Goal: Information Seeking & Learning: Learn about a topic

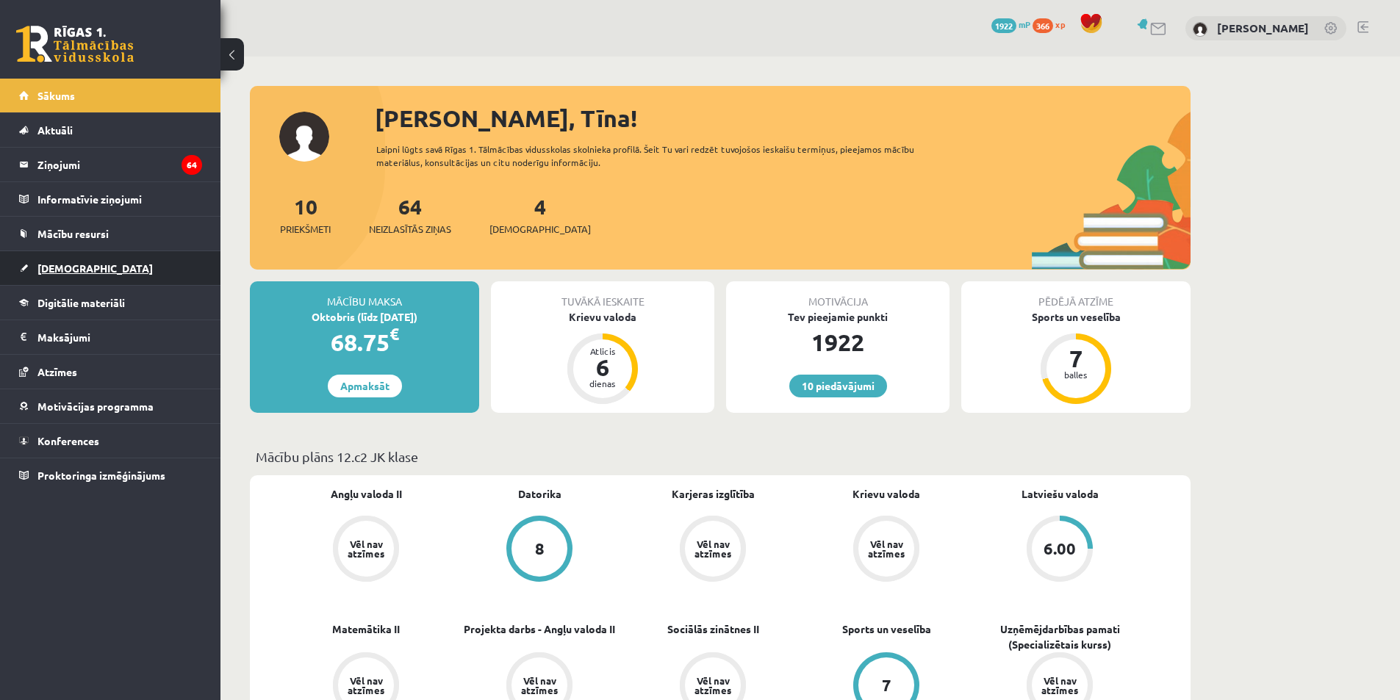
click at [118, 272] on link "[DEMOGRAPHIC_DATA]" at bounding box center [110, 268] width 183 height 34
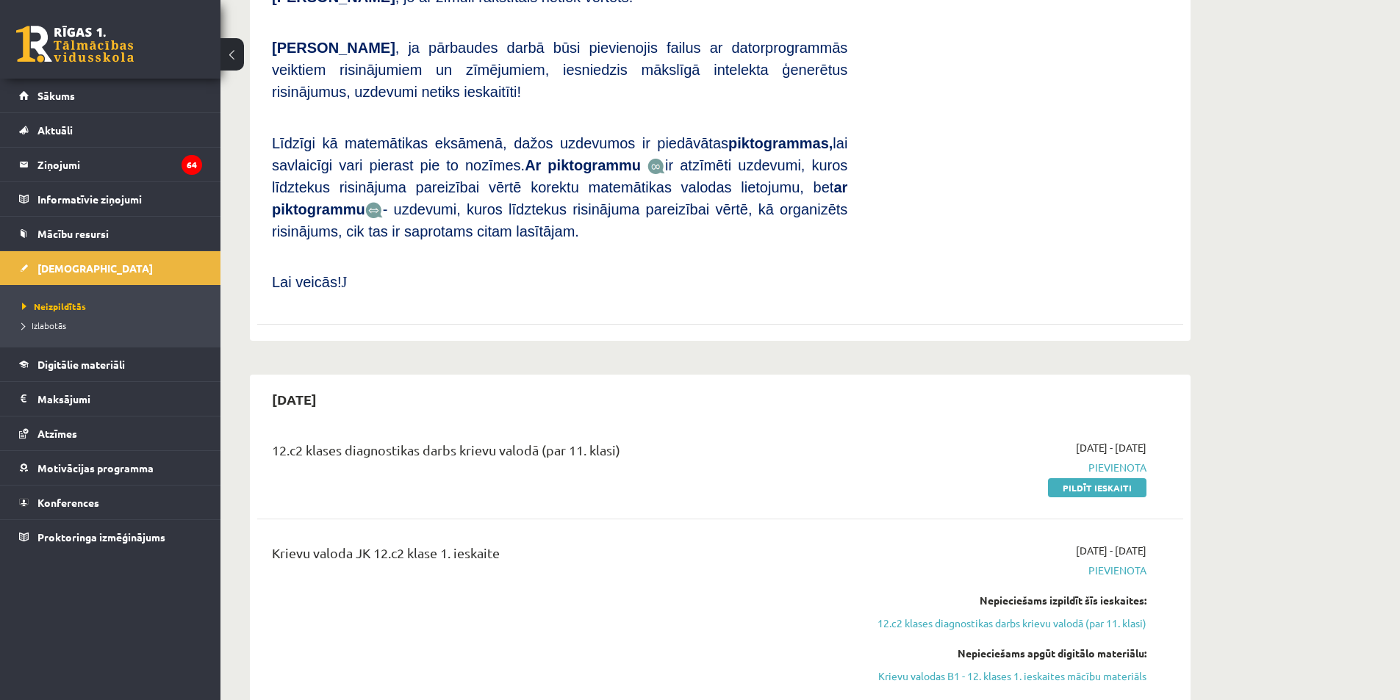
scroll to position [1029, 0]
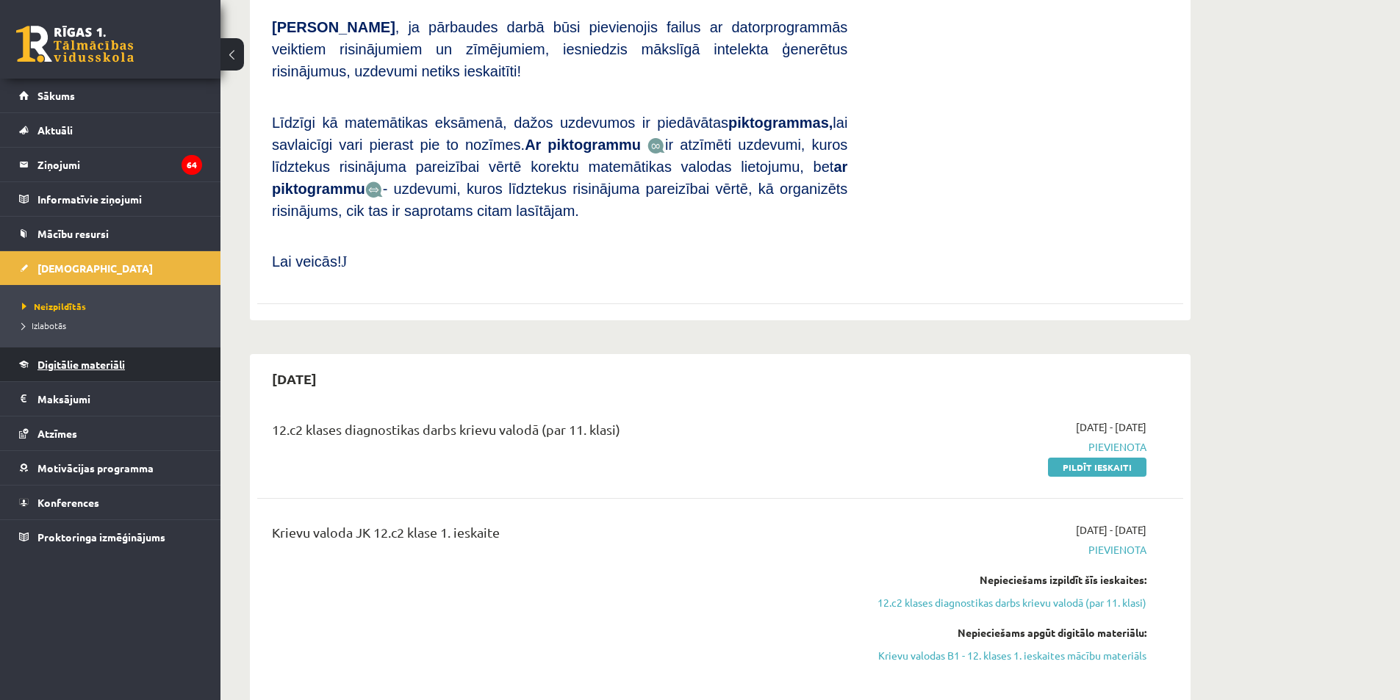
click at [94, 375] on link "Digitālie materiāli" at bounding box center [110, 365] width 183 height 34
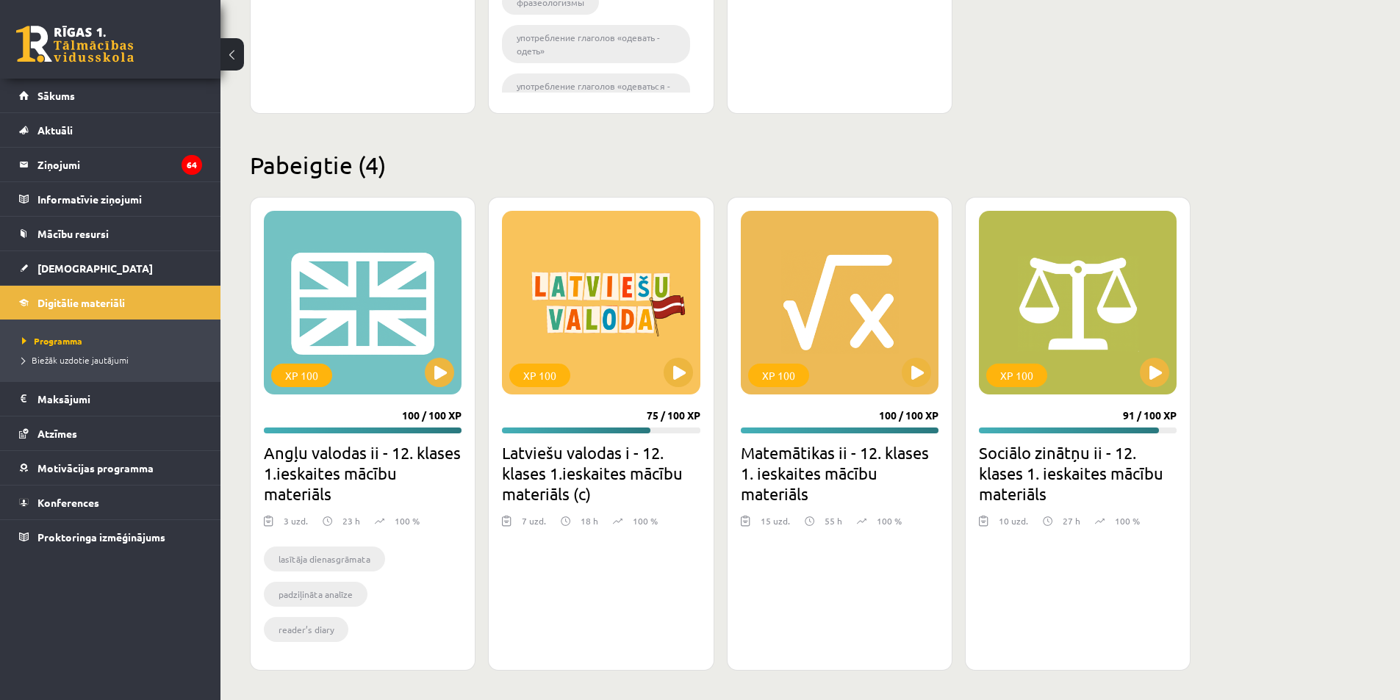
scroll to position [779, 0]
click at [920, 383] on button at bounding box center [915, 372] width 29 height 29
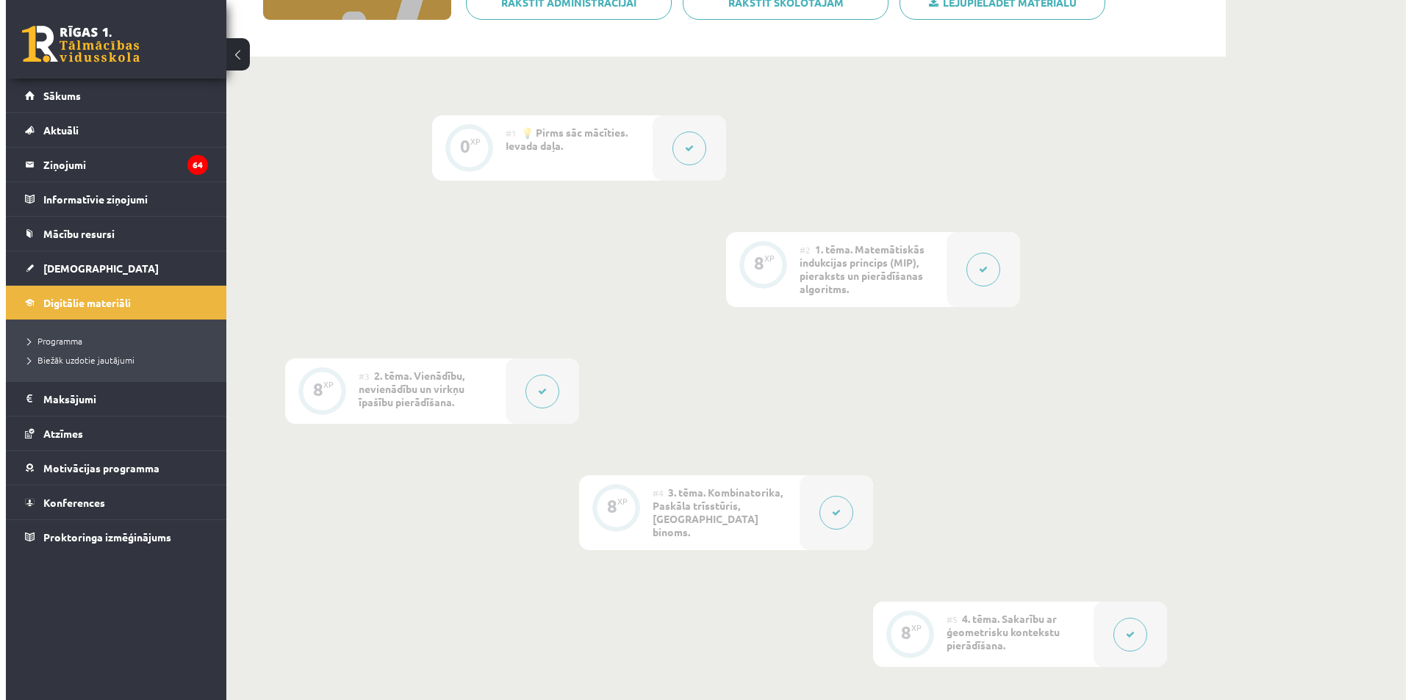
scroll to position [147, 0]
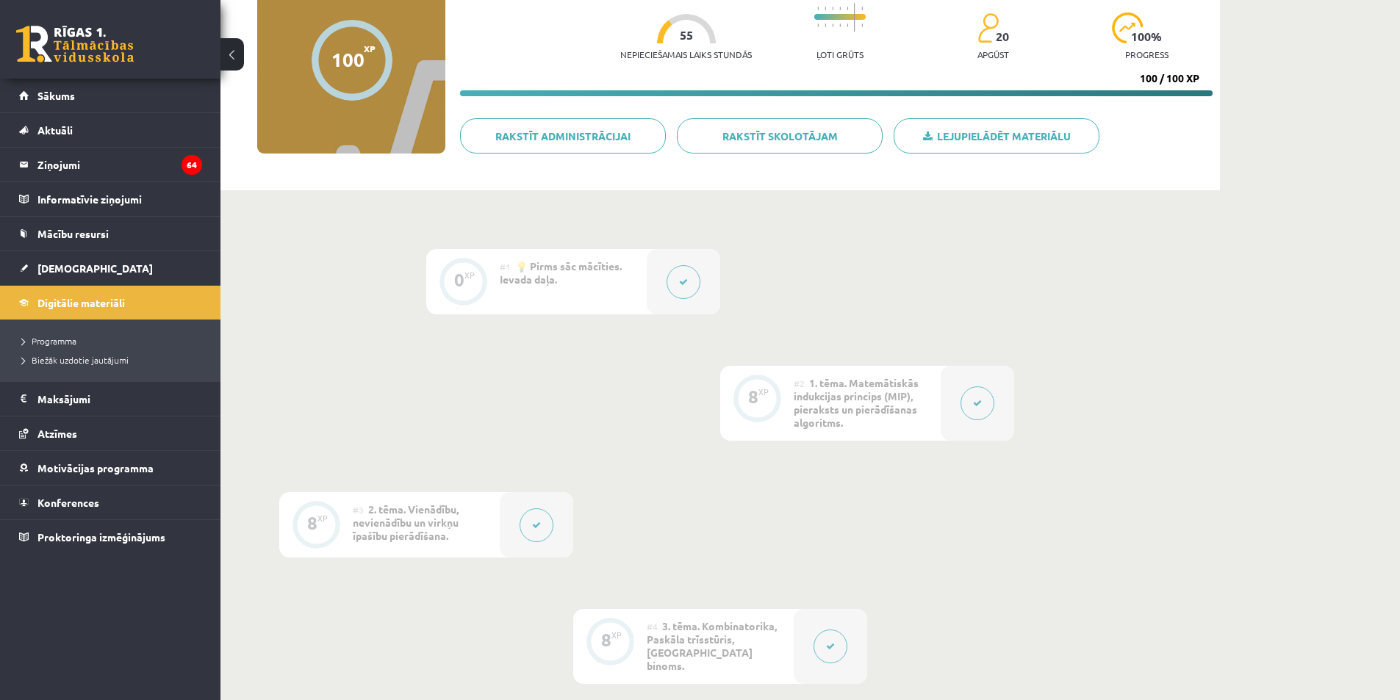
click at [970, 406] on button at bounding box center [977, 403] width 34 height 34
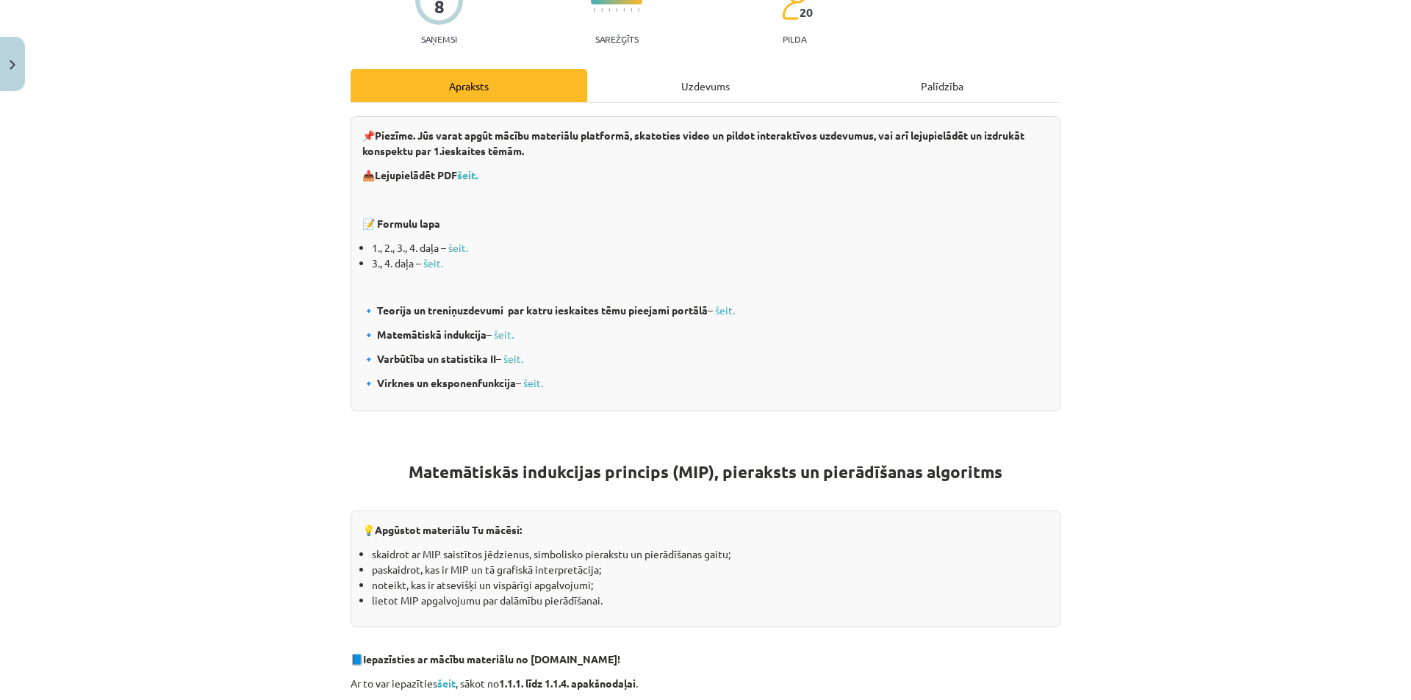
scroll to position [220, 0]
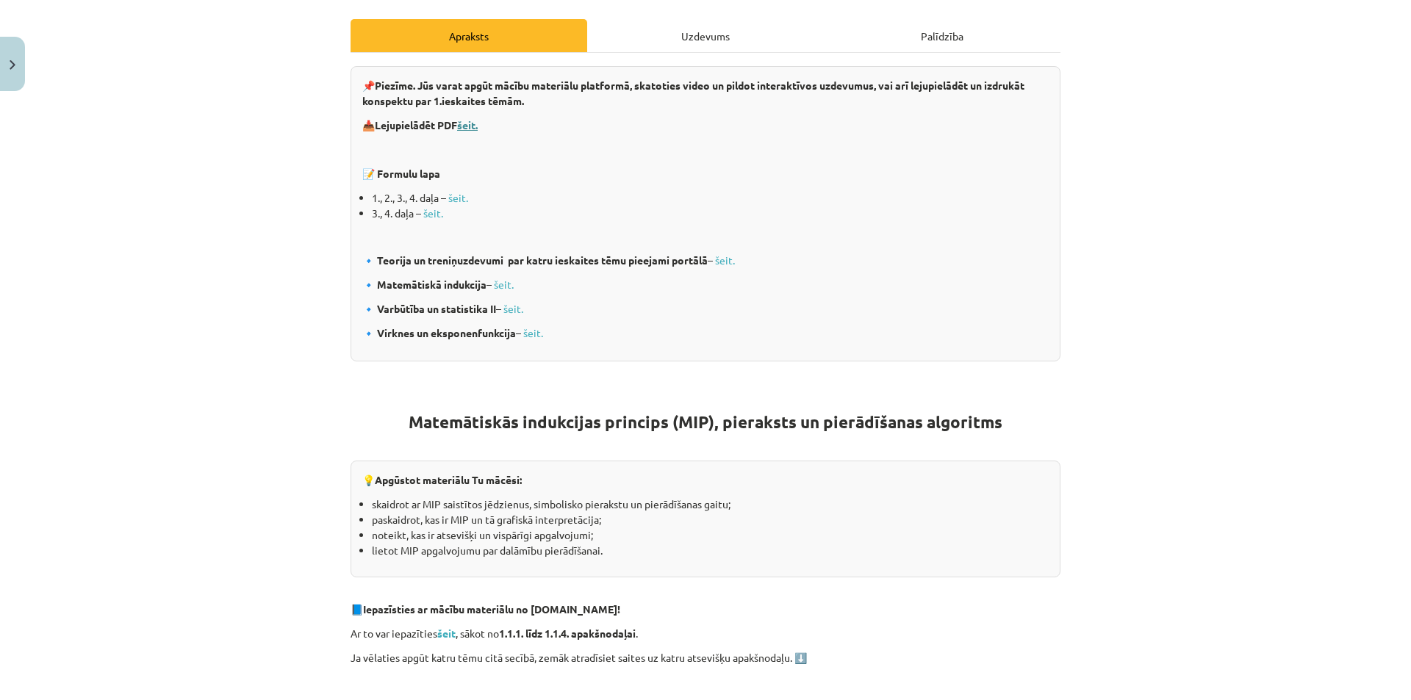
click at [476, 126] on b "šeit." at bounding box center [467, 124] width 21 height 13
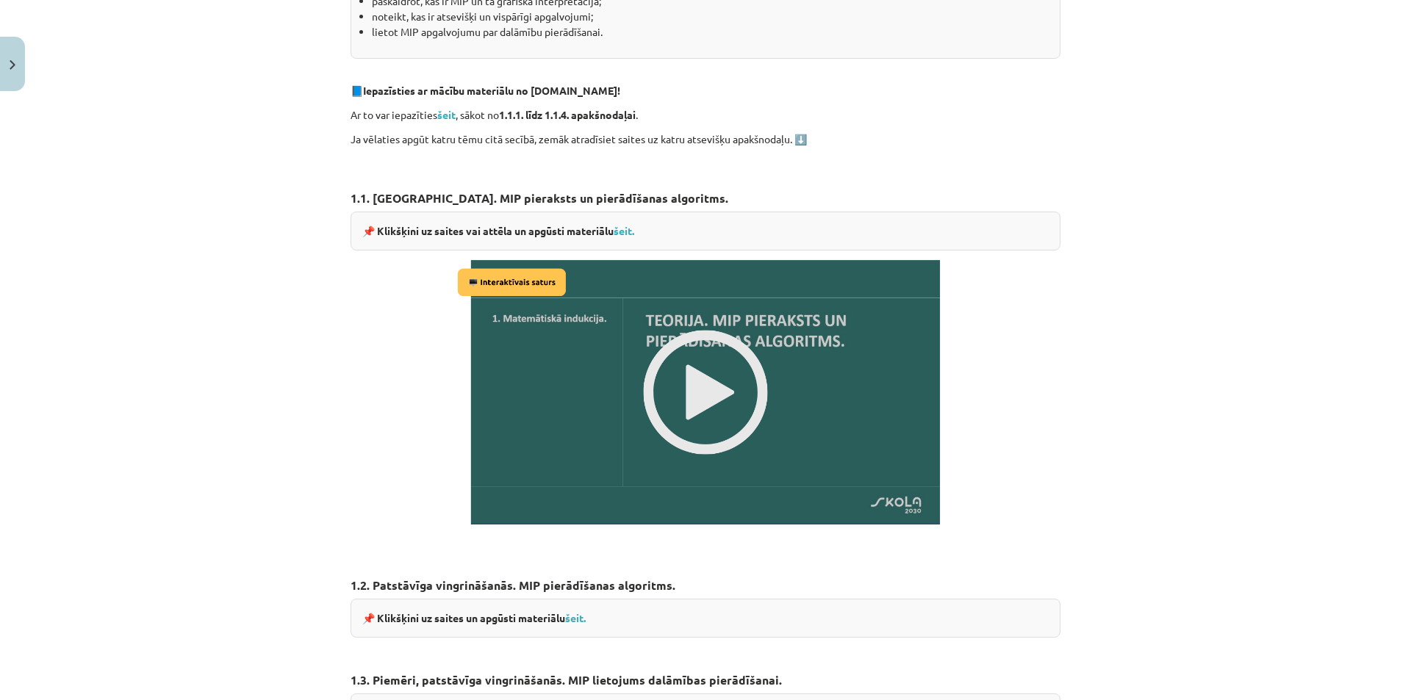
scroll to position [882, 0]
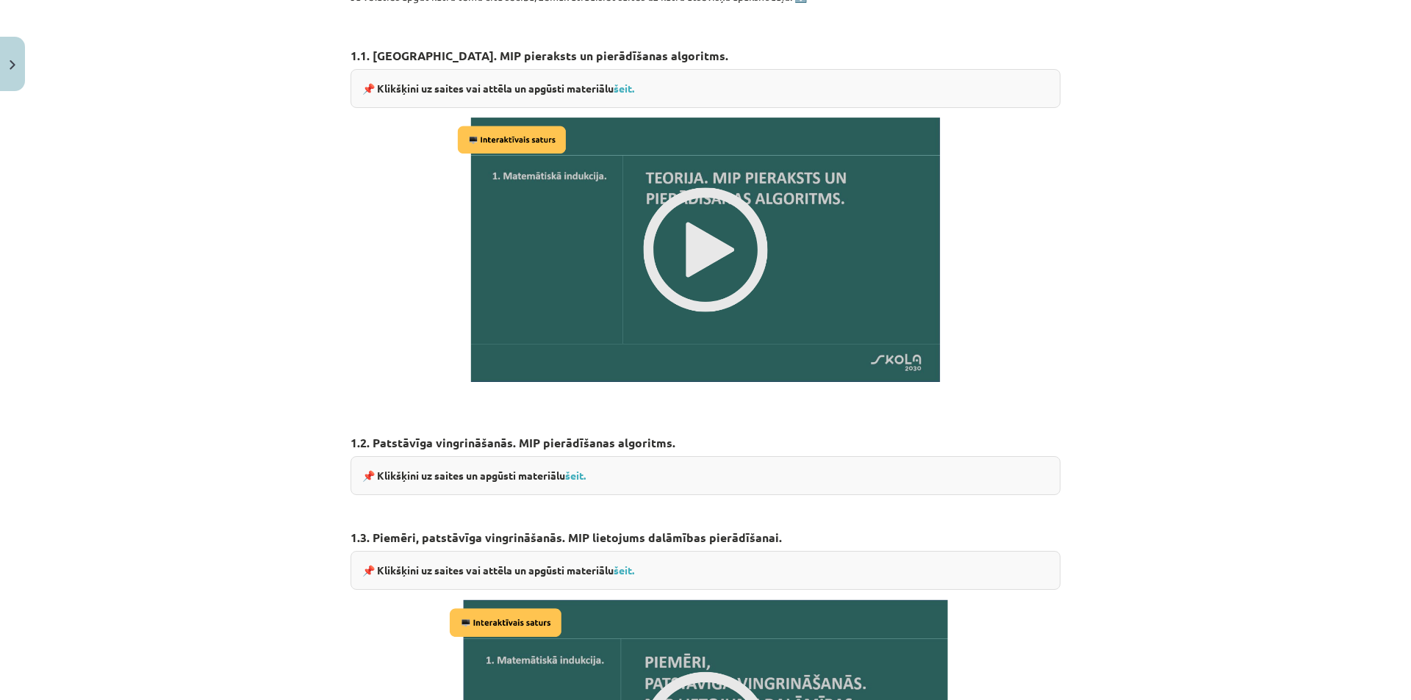
click at [724, 272] on img at bounding box center [705, 250] width 504 height 284
